Goal: Communication & Community: Answer question/provide support

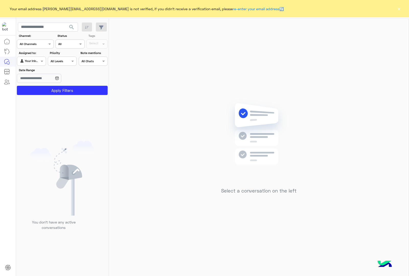
click at [327, 10] on button "×" at bounding box center [399, 8] width 5 height 5
click at [401, 10] on button "×" at bounding box center [399, 8] width 5 height 5
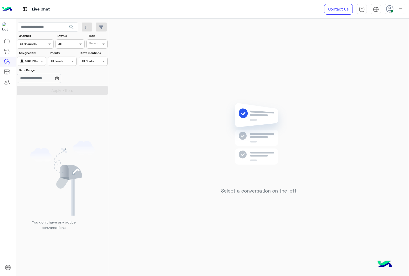
click at [401, 10] on img at bounding box center [401, 9] width 6 height 6
click at [365, 74] on label "Offline" at bounding box center [374, 72] width 56 height 9
click at [368, 38] on label "Online" at bounding box center [374, 39] width 56 height 9
click at [399, 8] on img at bounding box center [401, 10] width 6 height 6
drag, startPoint x: 193, startPoint y: 44, endPoint x: 196, endPoint y: 42, distance: 4.4
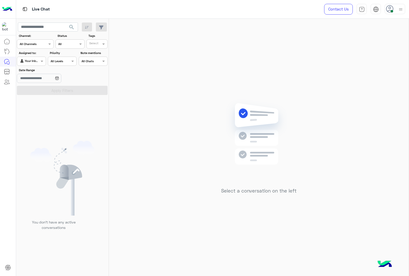
click at [193, 44] on div "Select a conversation on the left" at bounding box center [259, 148] width 300 height 259
